Goal: Use online tool/utility: Utilize a website feature to perform a specific function

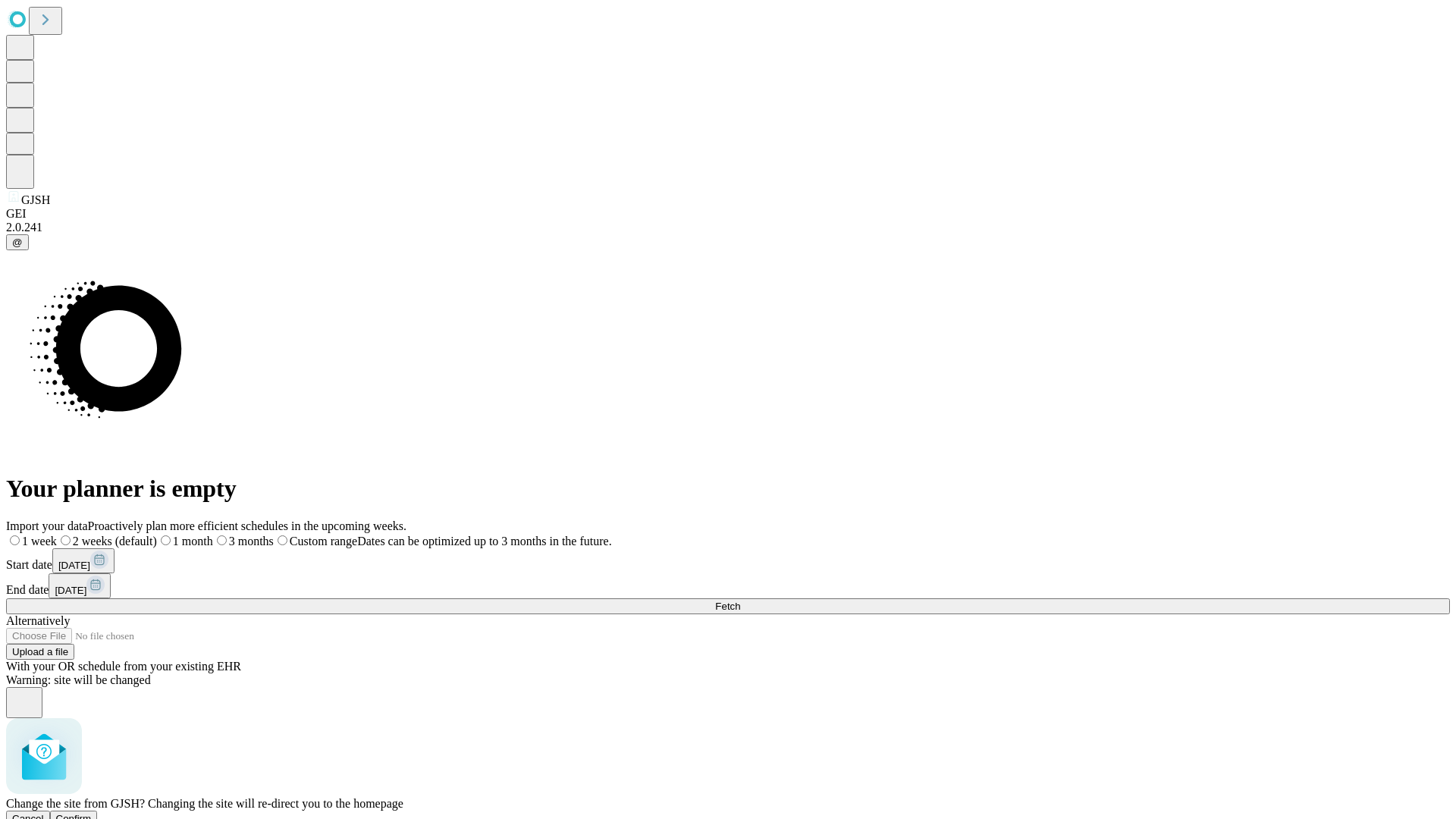
click at [92, 814] on span "Confirm" at bounding box center [74, 819] width 36 height 12
click at [183, 535] on label "1 month" at bounding box center [160, 541] width 46 height 13
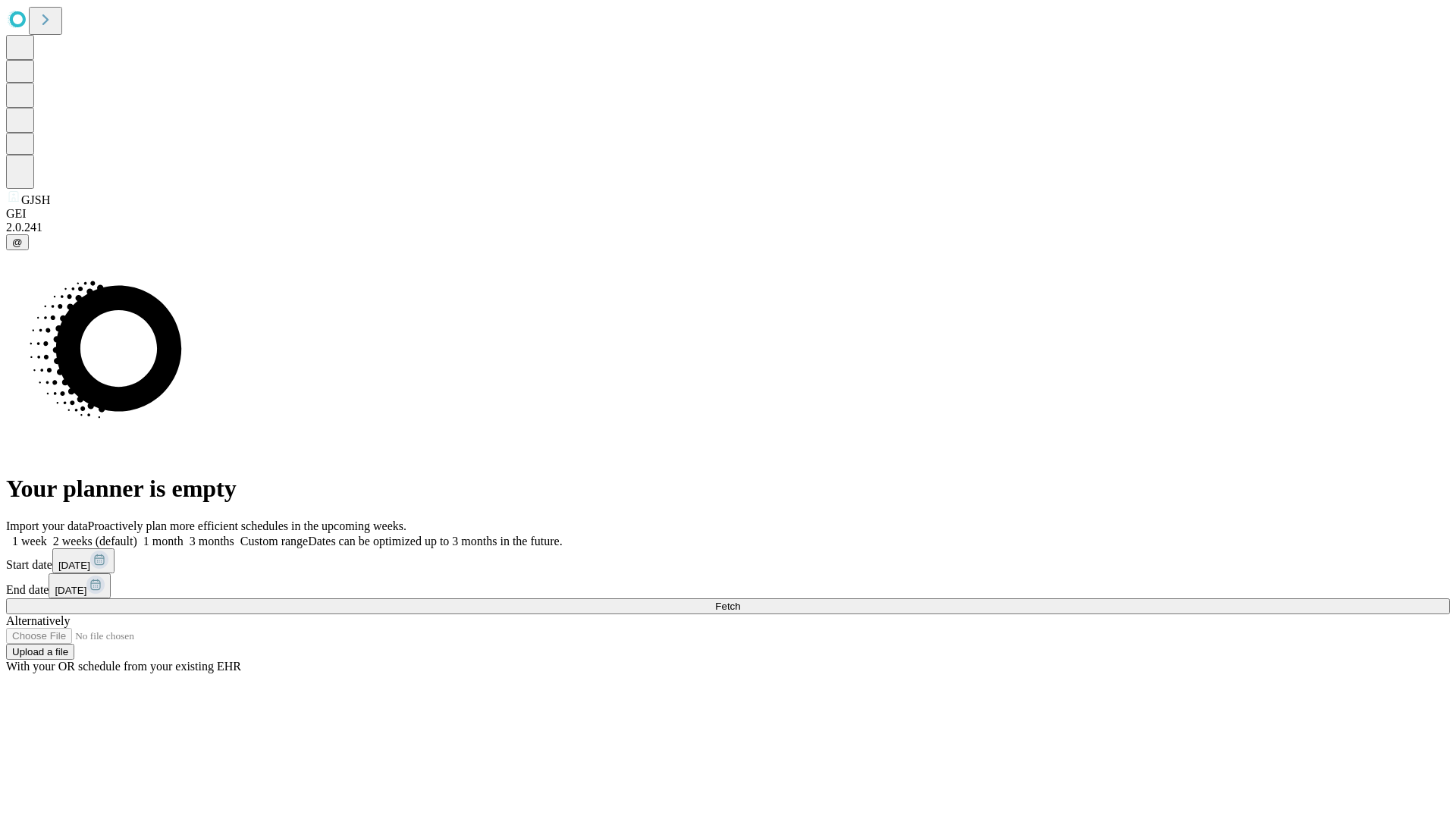
click at [740, 601] on span "Fetch" at bounding box center [728, 606] width 25 height 12
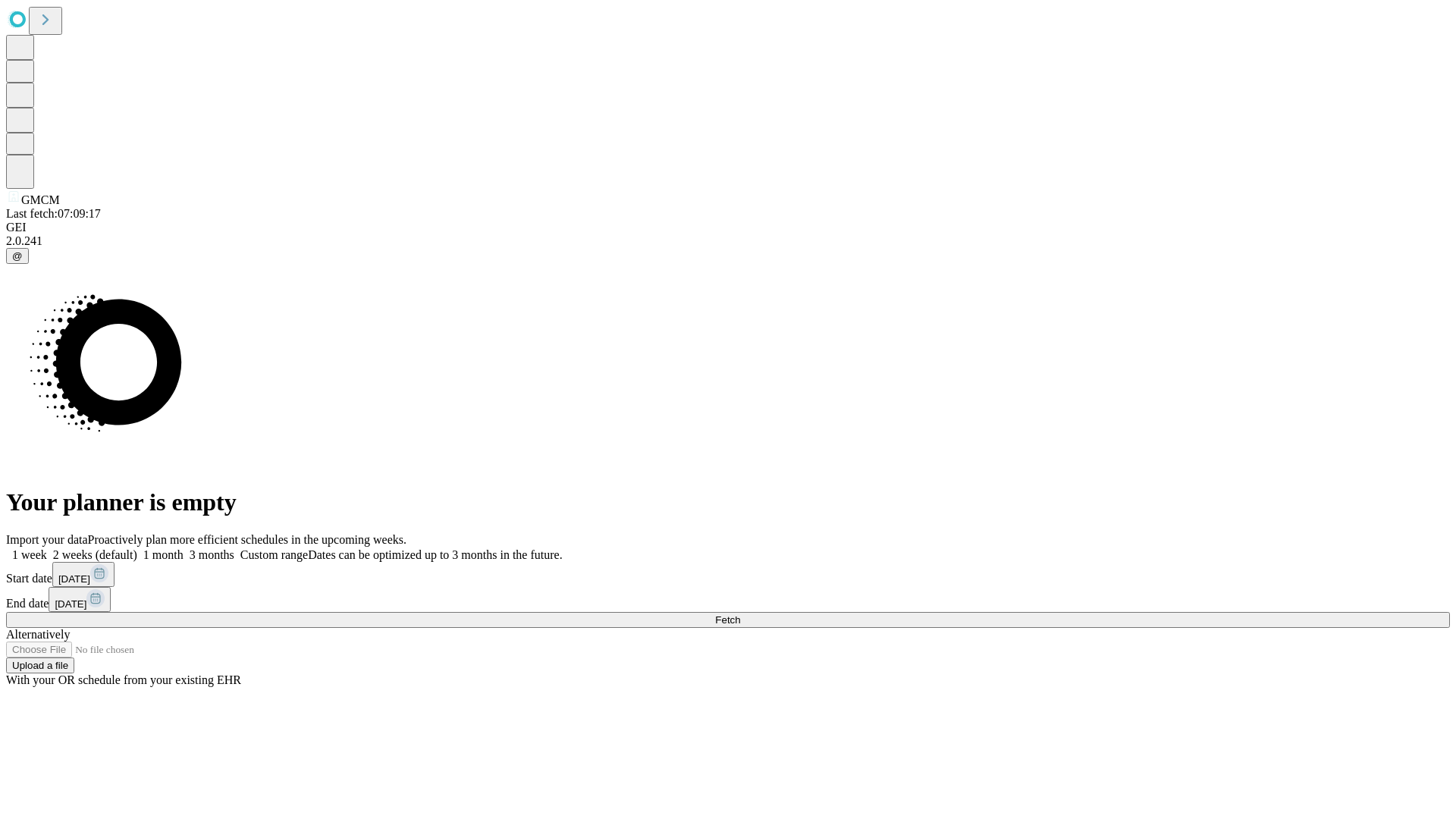
click at [740, 615] on span "Fetch" at bounding box center [728, 620] width 25 height 12
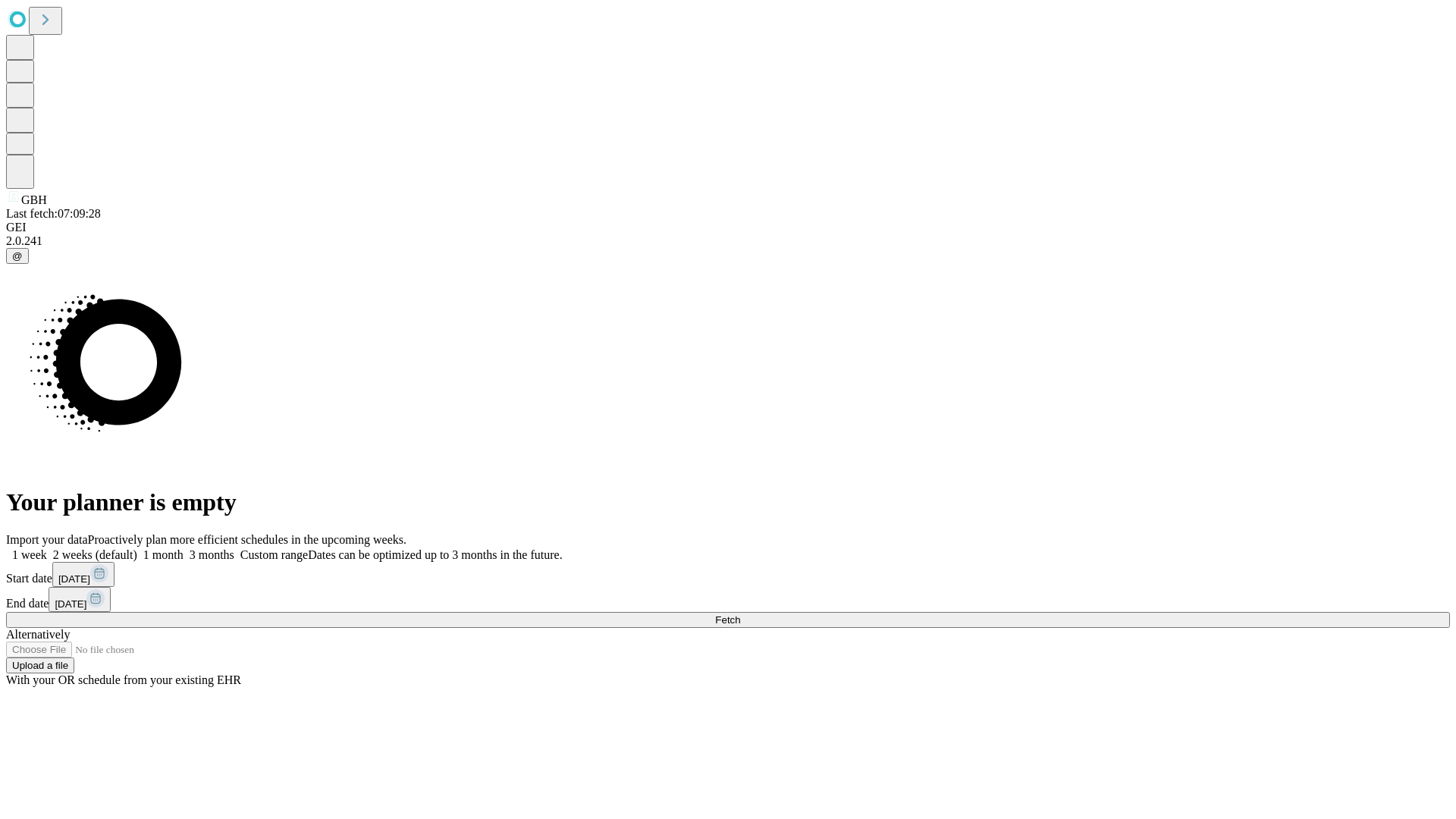
click at [183, 548] on label "1 month" at bounding box center [160, 555] width 46 height 13
click at [740, 615] on span "Fetch" at bounding box center [728, 620] width 25 height 12
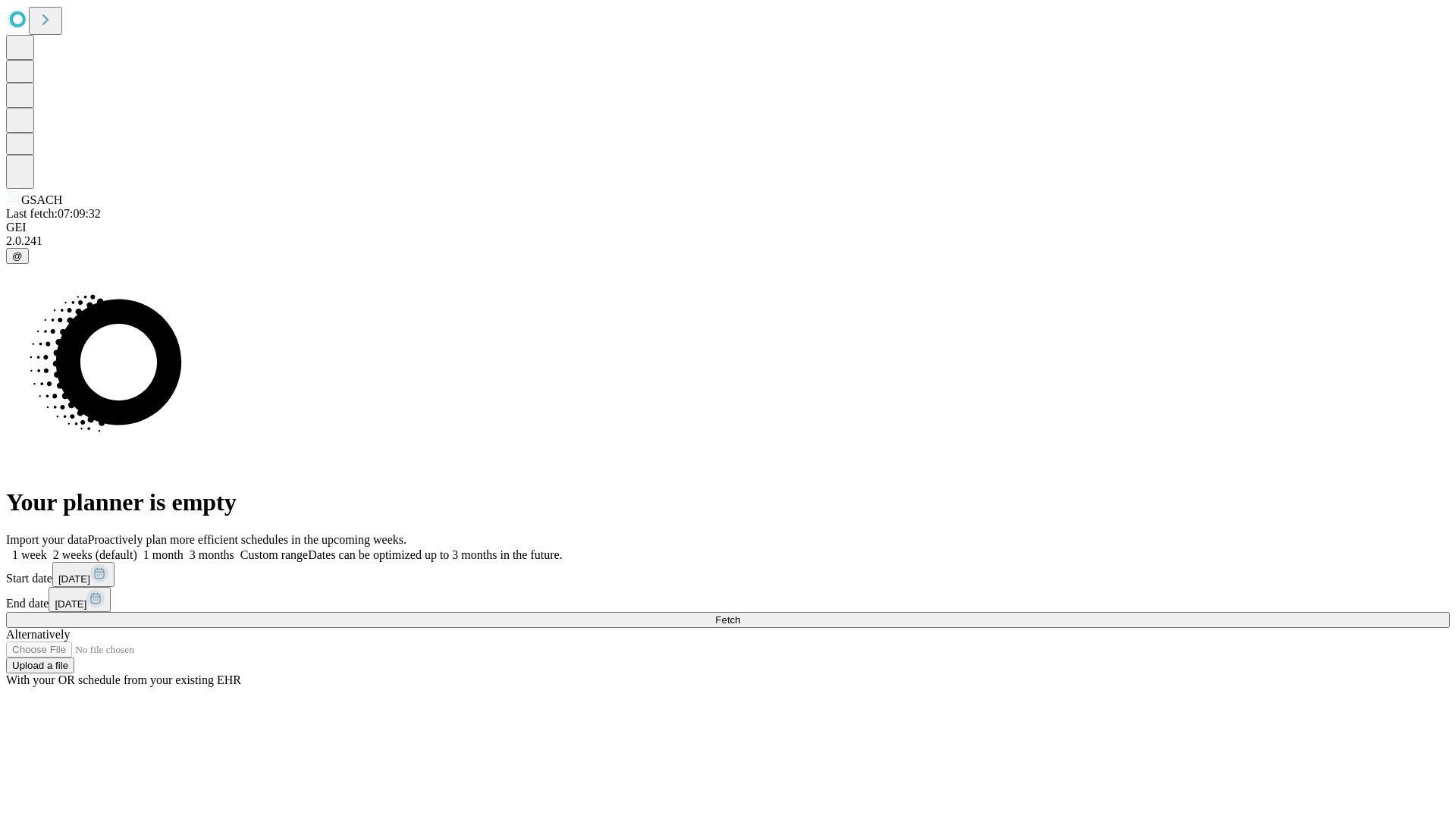
click at [183, 548] on label "1 month" at bounding box center [160, 555] width 46 height 13
click at [740, 615] on span "Fetch" at bounding box center [728, 620] width 25 height 12
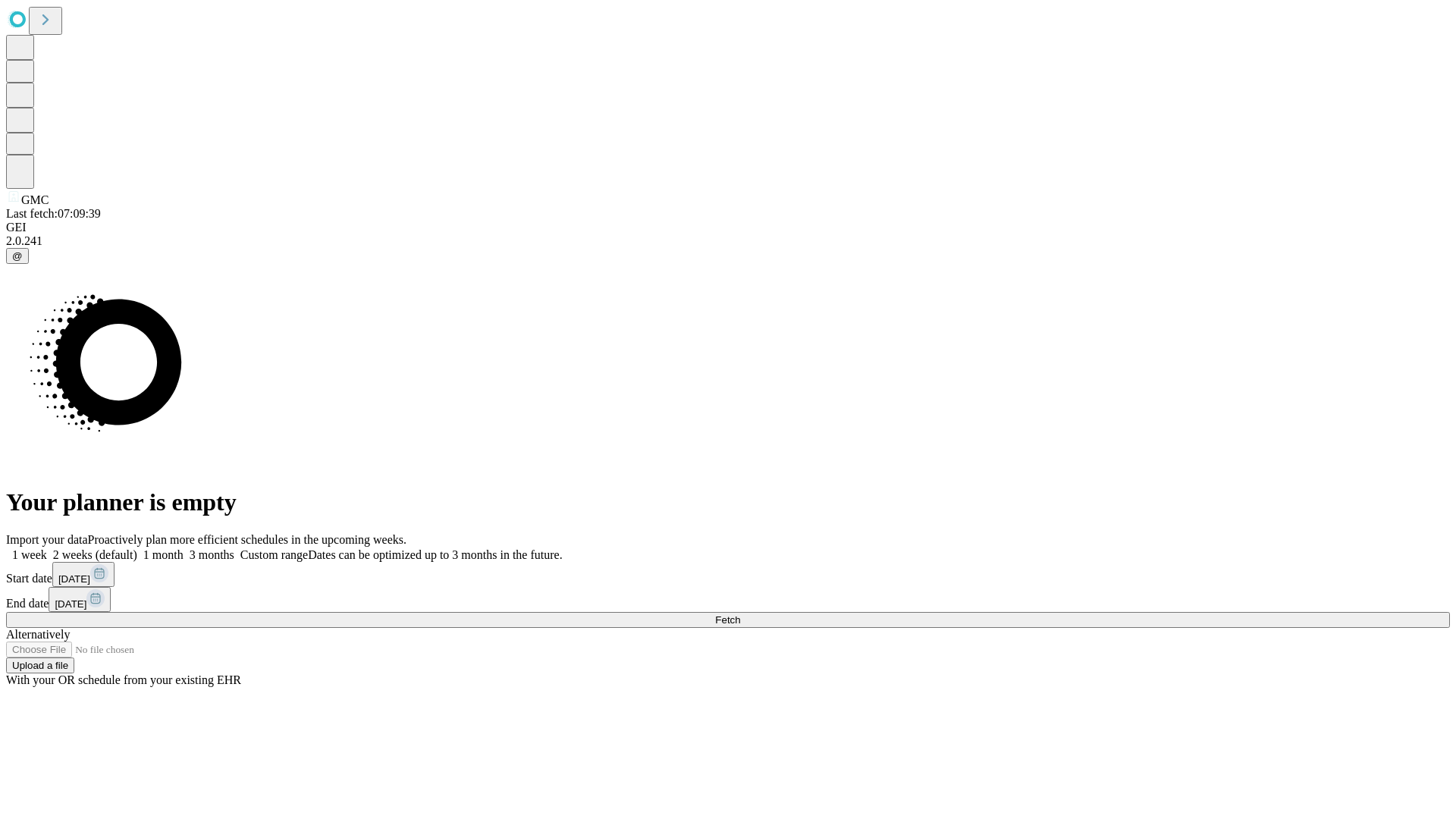
click at [183, 548] on label "1 month" at bounding box center [160, 555] width 46 height 13
click at [740, 615] on span "Fetch" at bounding box center [728, 620] width 25 height 12
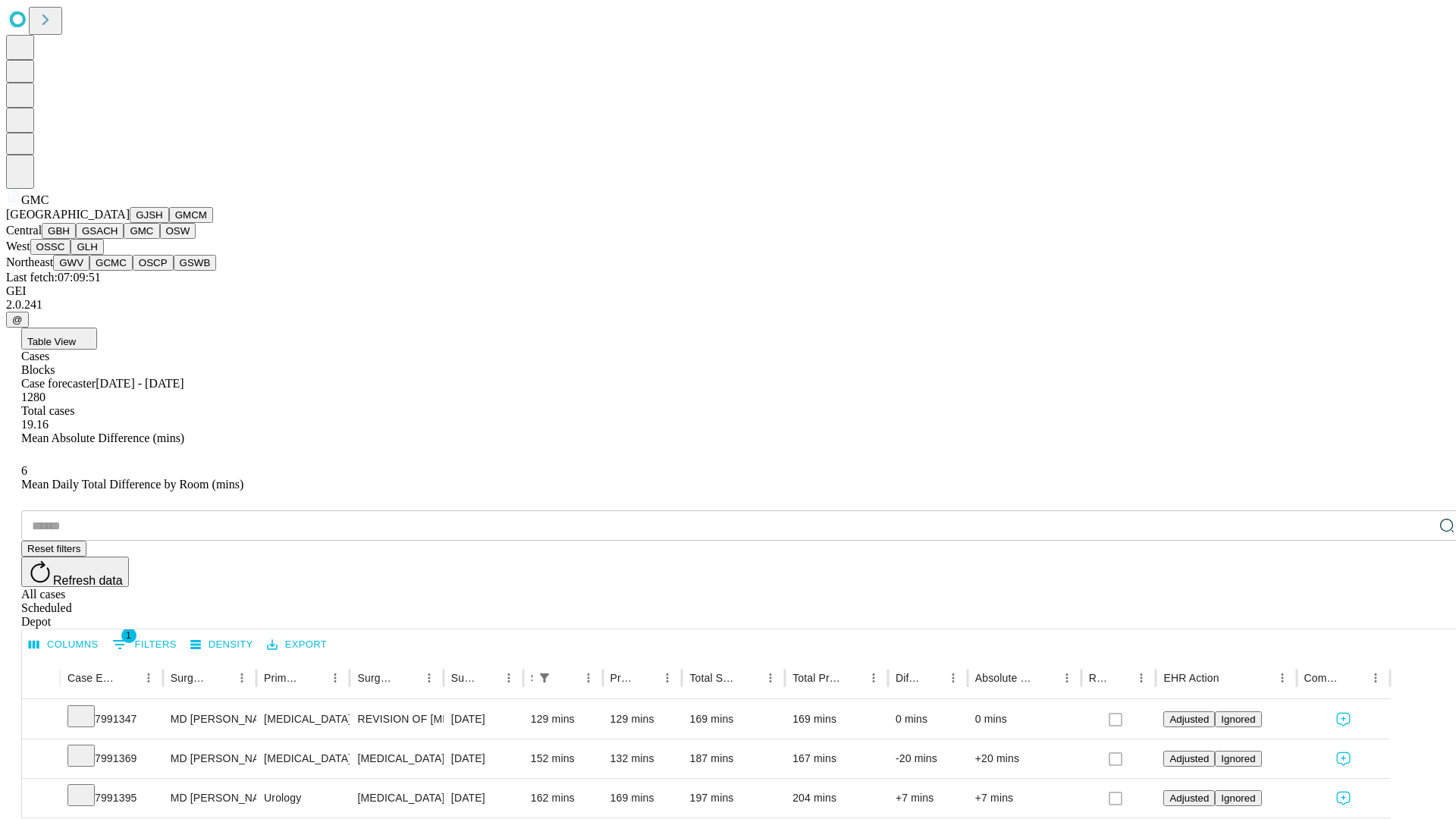
click at [160, 239] on button "OSW" at bounding box center [178, 231] width 37 height 16
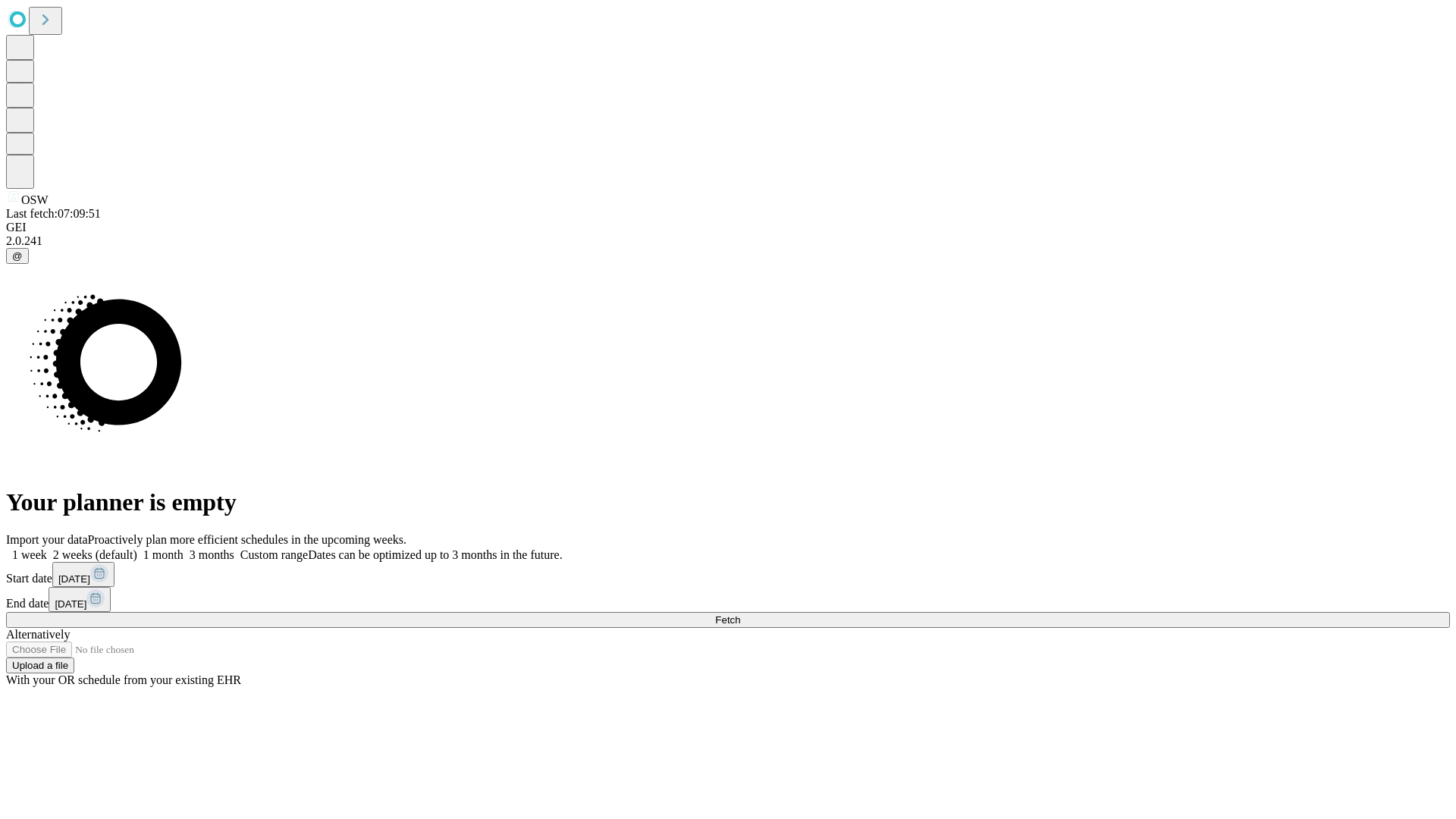
click at [183, 548] on label "1 month" at bounding box center [160, 555] width 46 height 13
click at [740, 615] on span "Fetch" at bounding box center [728, 620] width 25 height 12
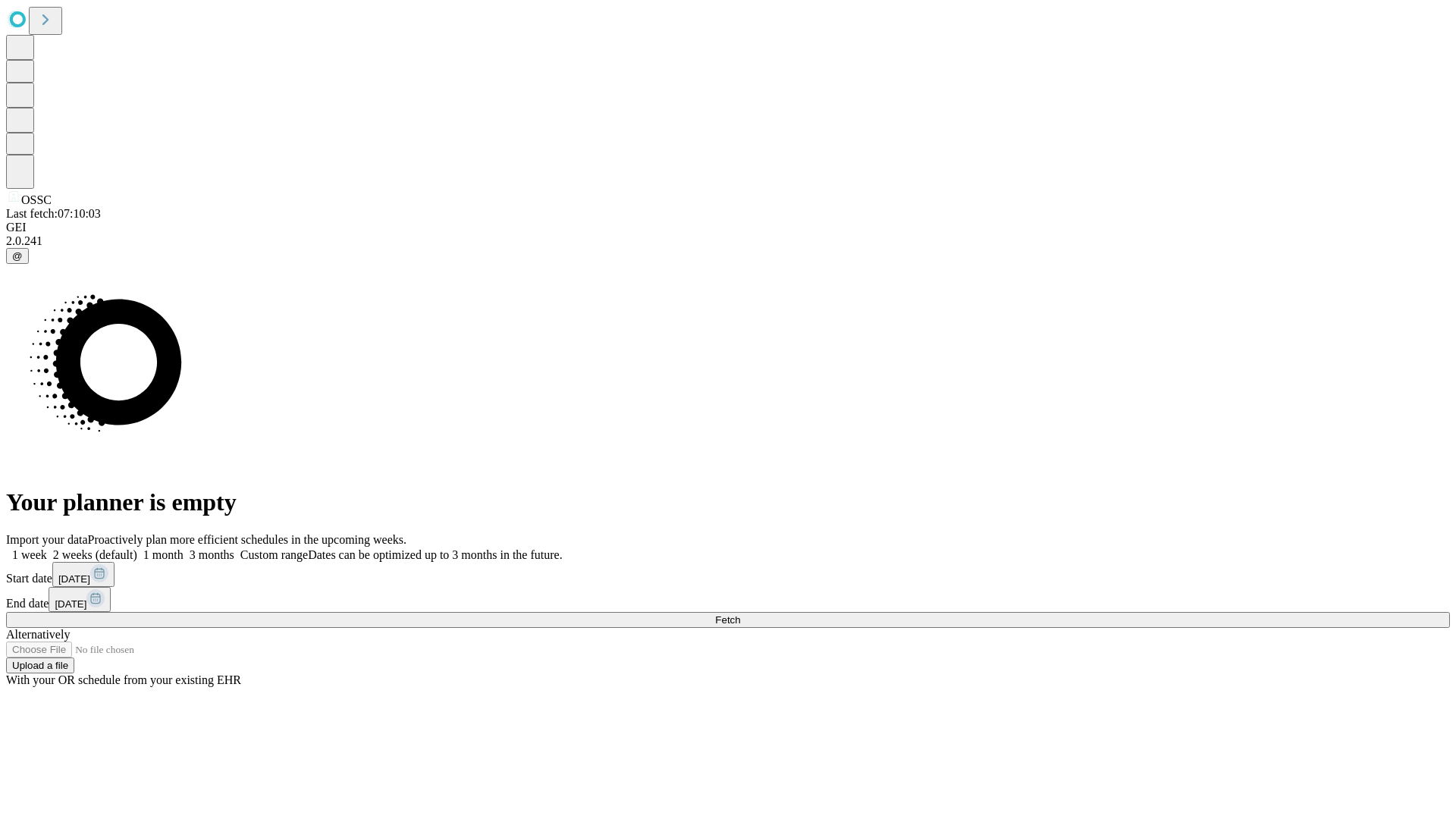
click at [740, 615] on span "Fetch" at bounding box center [728, 620] width 25 height 12
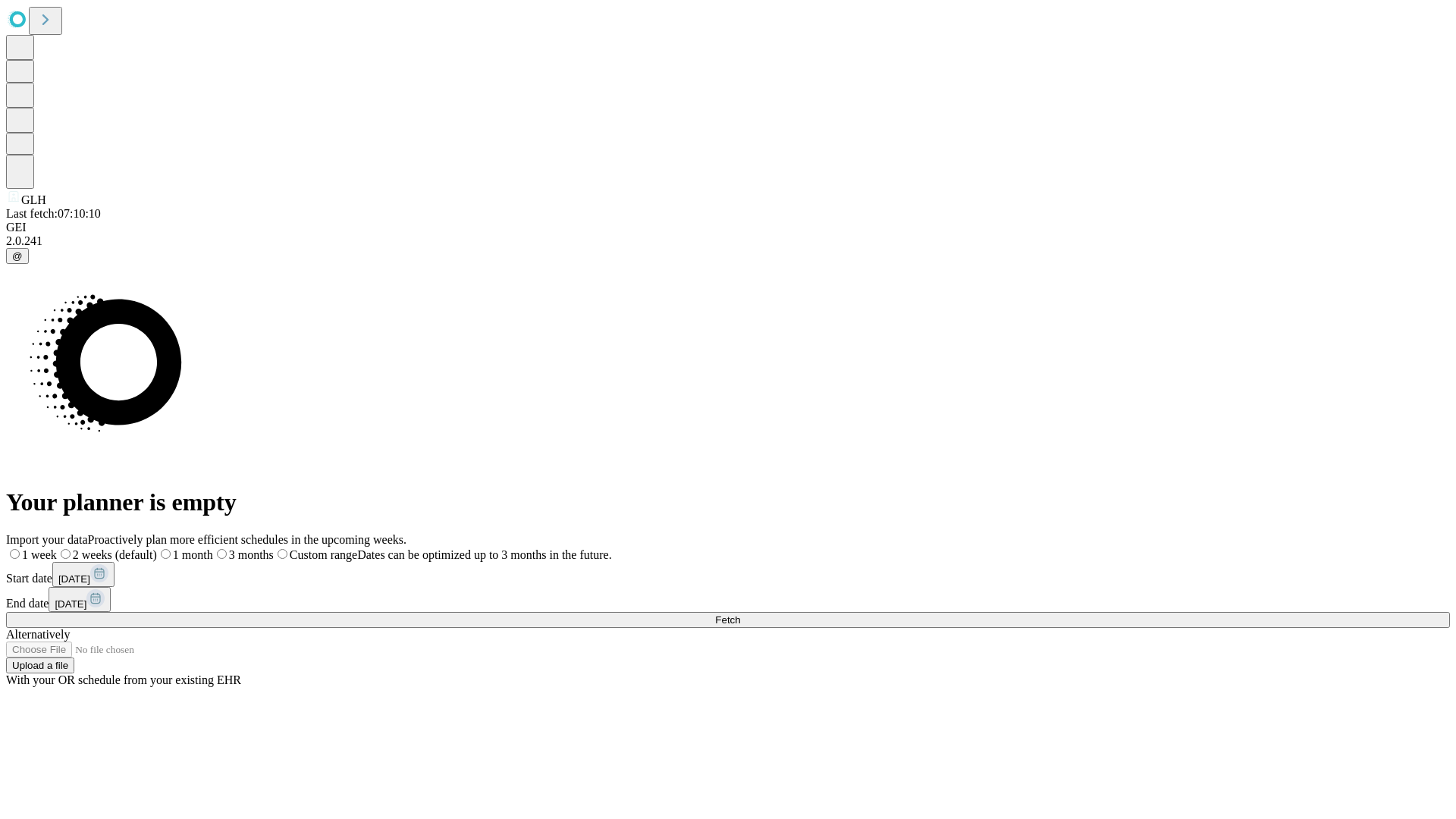
click at [213, 548] on label "1 month" at bounding box center [185, 555] width 56 height 13
click at [740, 615] on span "Fetch" at bounding box center [728, 620] width 25 height 12
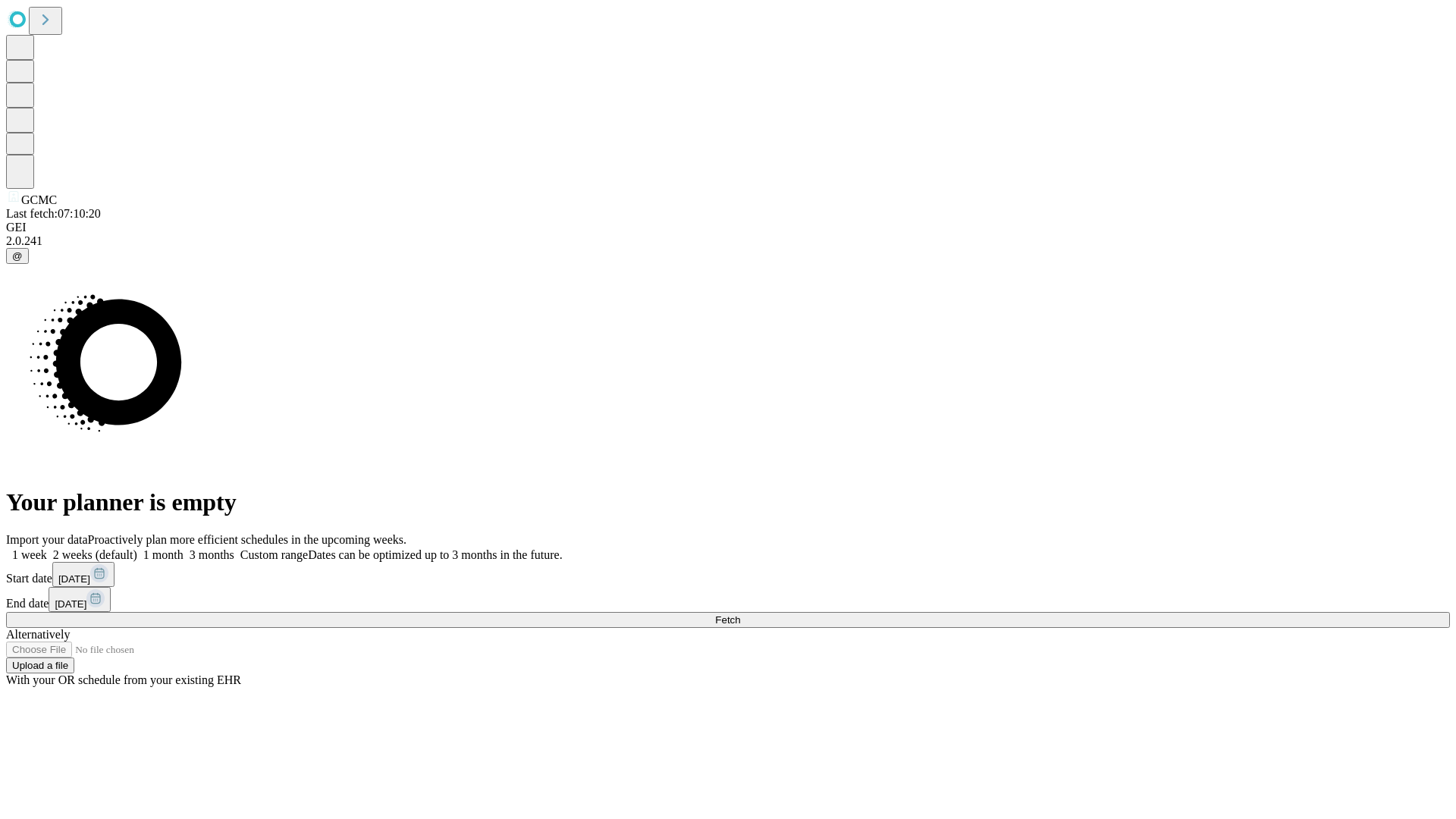
click at [183, 548] on label "1 month" at bounding box center [160, 555] width 46 height 13
click at [740, 615] on span "Fetch" at bounding box center [728, 620] width 25 height 12
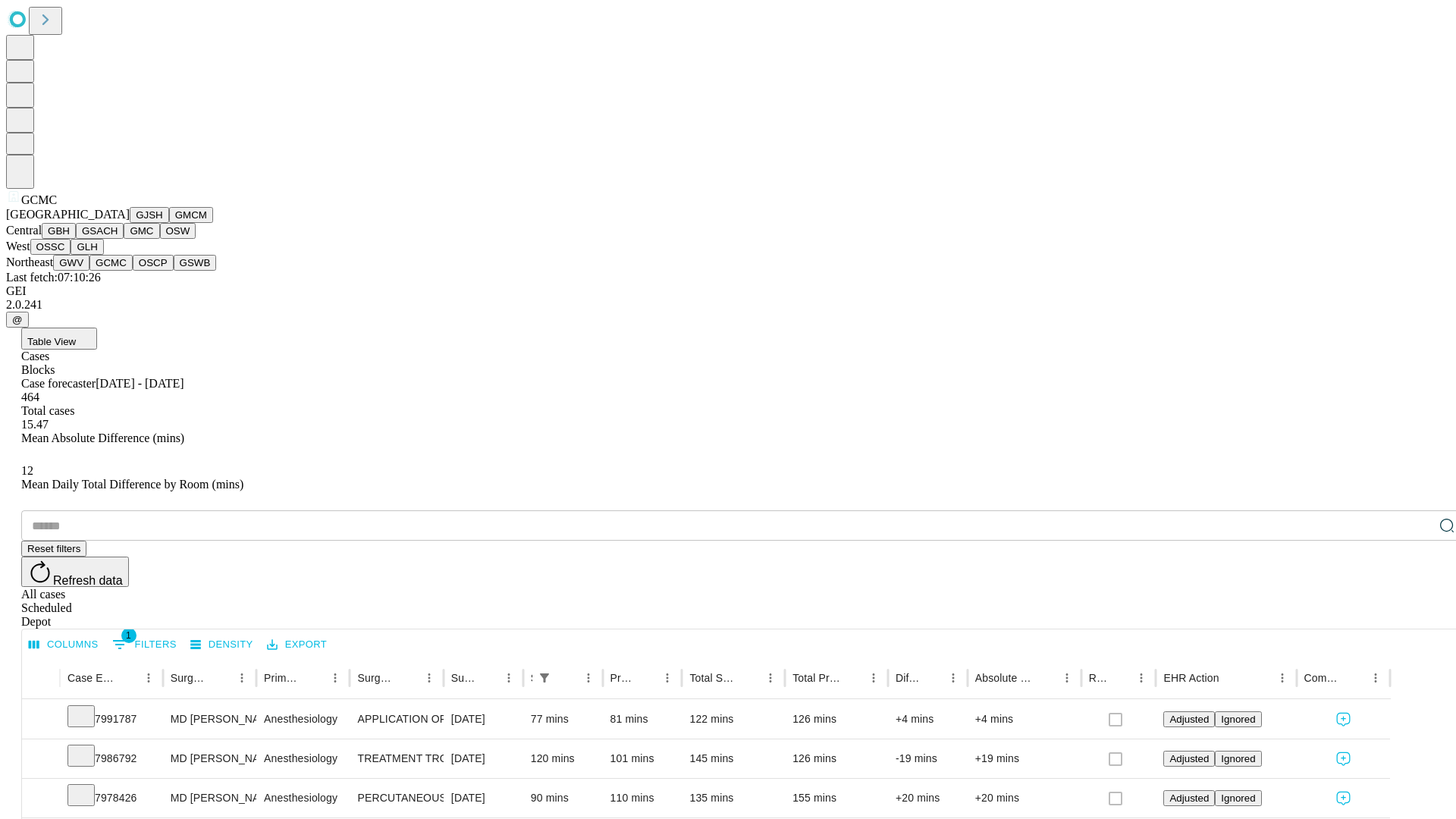
click at [133, 271] on button "OSCP" at bounding box center [153, 263] width 41 height 16
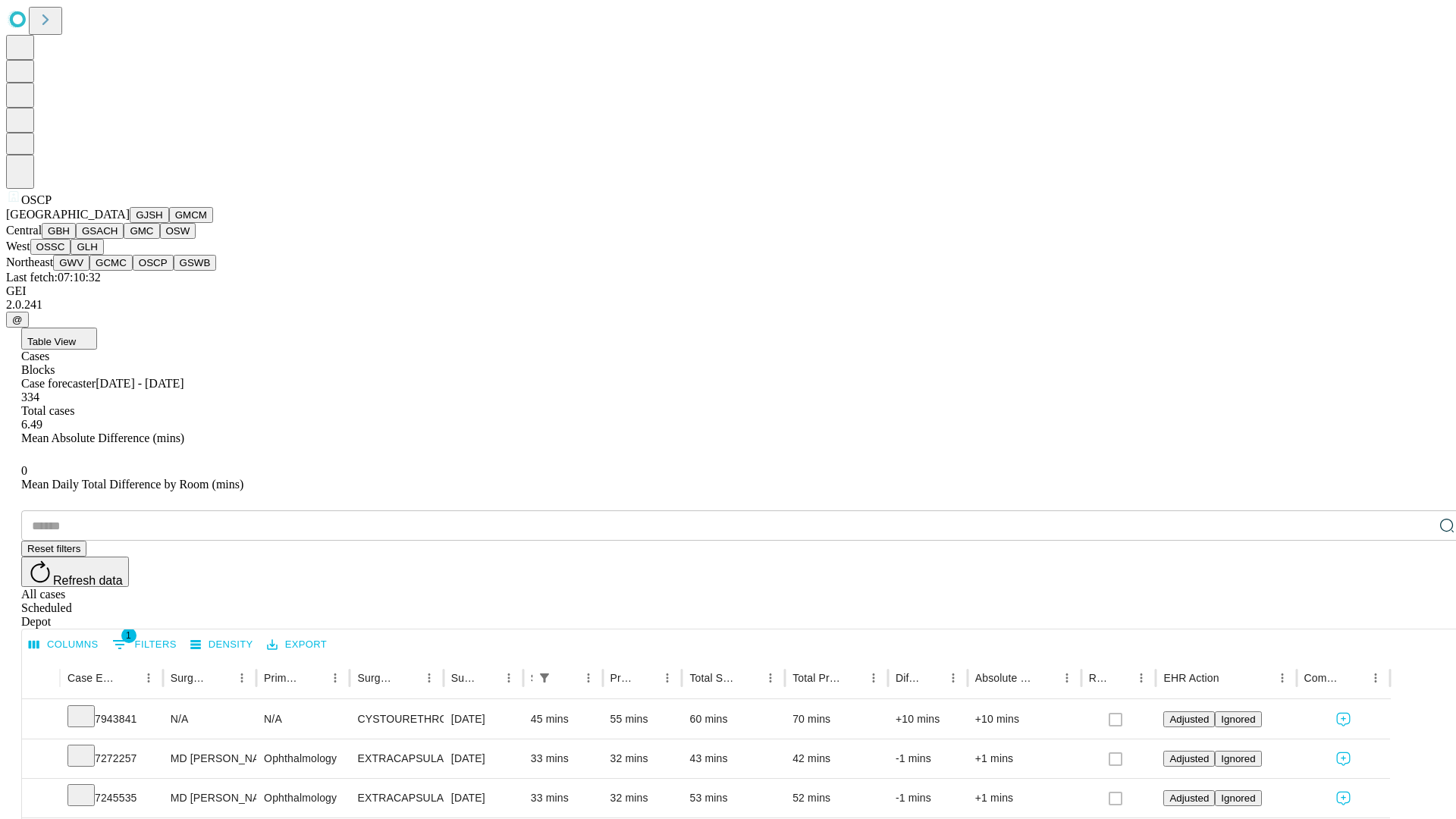
click at [174, 271] on button "GSWB" at bounding box center [195, 263] width 43 height 16
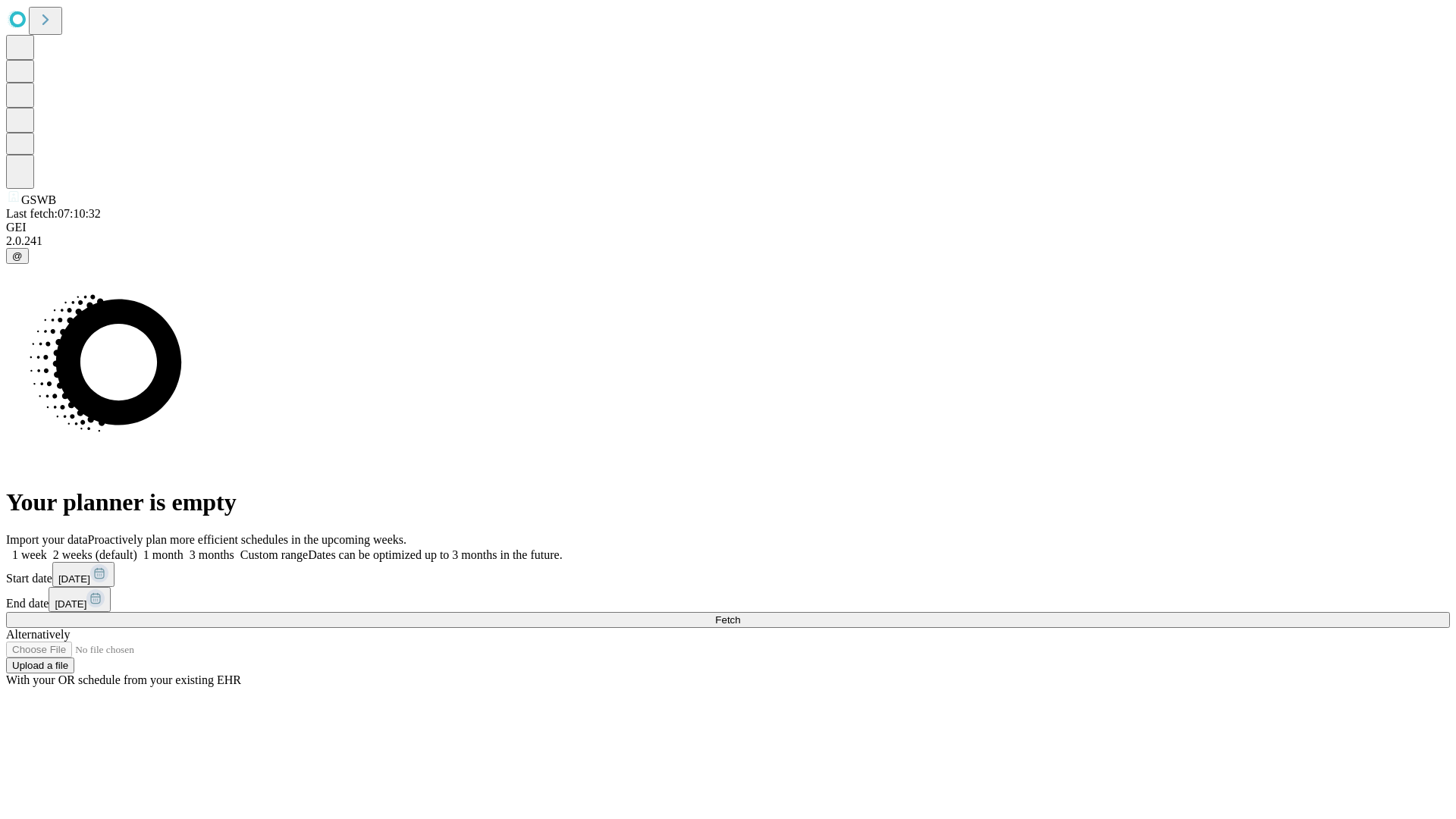
click at [740, 615] on span "Fetch" at bounding box center [728, 620] width 25 height 12
